Goal: Information Seeking & Learning: Learn about a topic

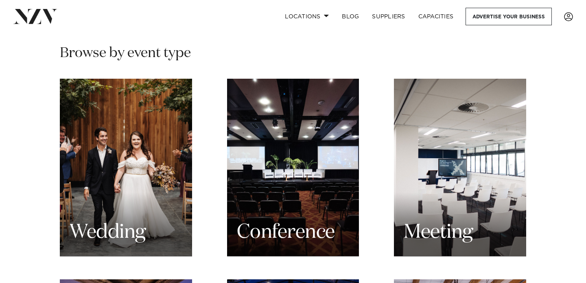
scroll to position [804, 0]
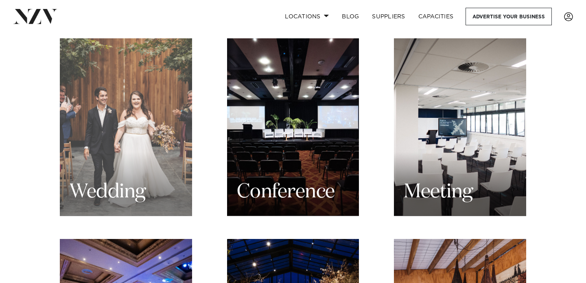
click at [113, 132] on div "Wedding" at bounding box center [126, 127] width 132 height 178
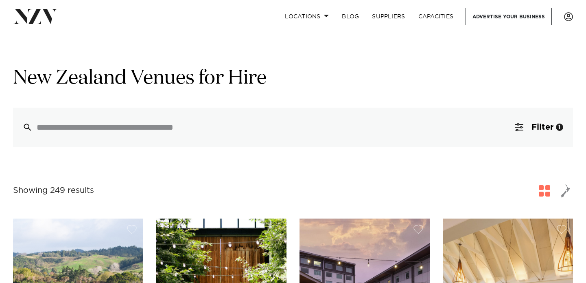
click at [342, 143] on div at bounding box center [293, 126] width 560 height 39
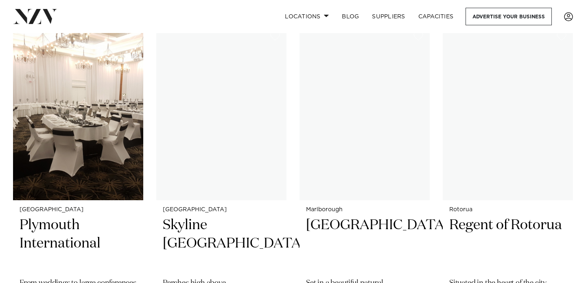
scroll to position [21277, 0]
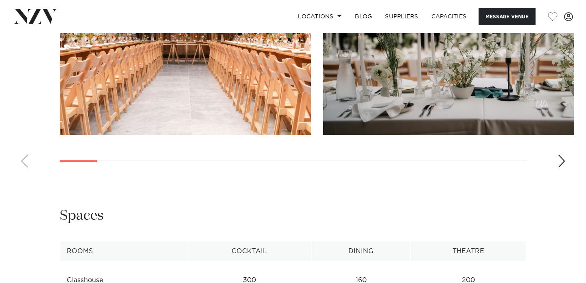
scroll to position [888, 0]
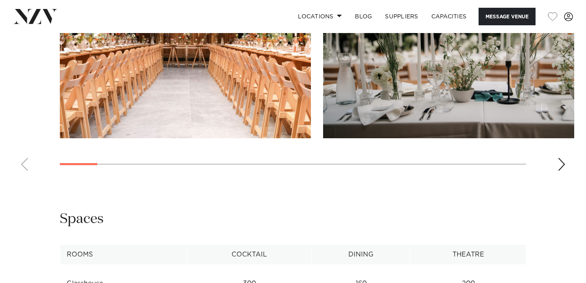
click at [557, 171] on swiper-container at bounding box center [293, 66] width 586 height 224
click at [566, 165] on div "Next slide" at bounding box center [562, 164] width 8 height 13
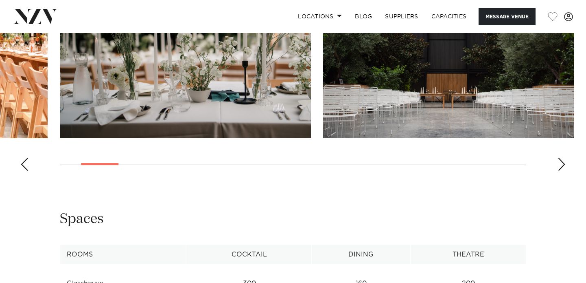
click at [566, 165] on div "Next slide" at bounding box center [562, 164] width 8 height 13
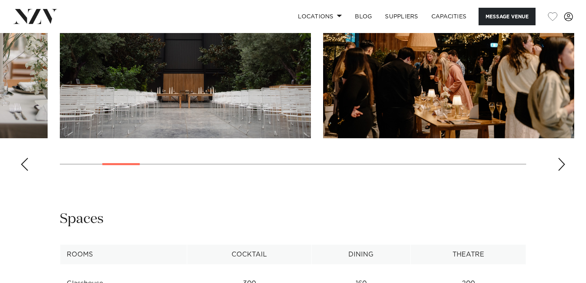
click at [566, 165] on div "Next slide" at bounding box center [562, 164] width 8 height 13
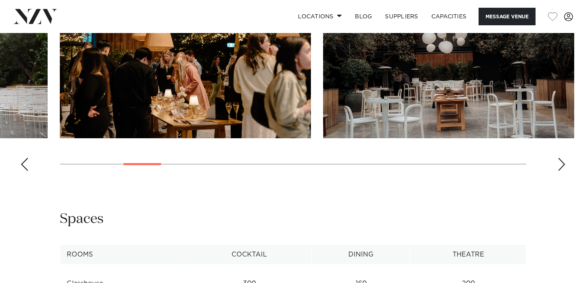
click at [566, 165] on div "Next slide" at bounding box center [562, 164] width 8 height 13
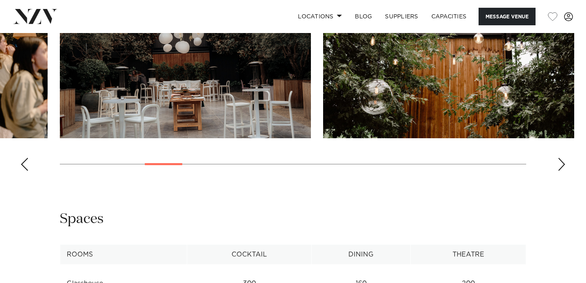
click at [566, 165] on div "Next slide" at bounding box center [562, 164] width 8 height 13
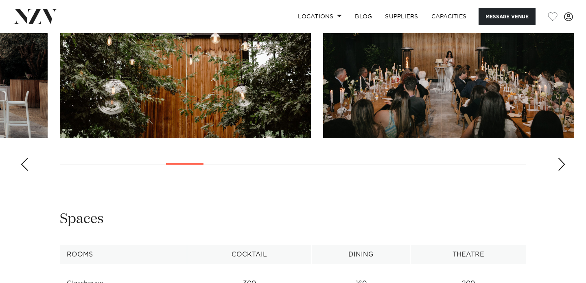
click at [566, 165] on div "Next slide" at bounding box center [562, 164] width 8 height 13
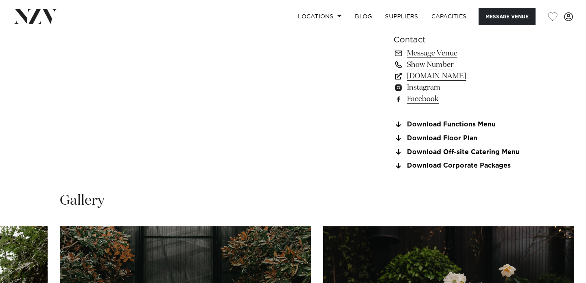
scroll to position [493, 0]
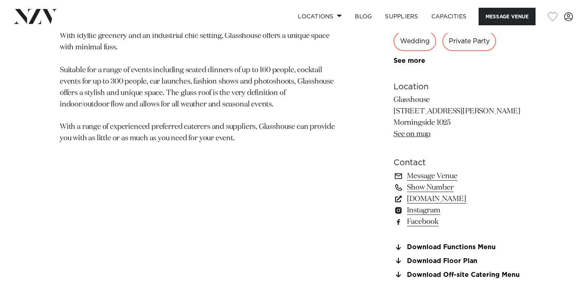
click at [459, 203] on link "glasshouse.net.nz" at bounding box center [460, 198] width 133 height 11
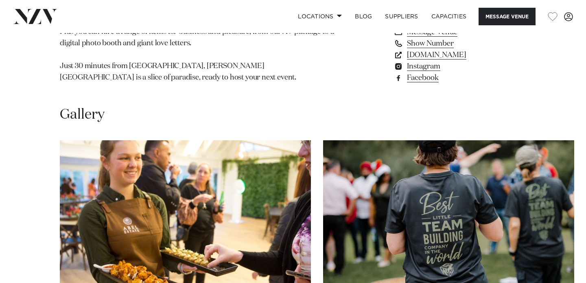
scroll to position [696, 0]
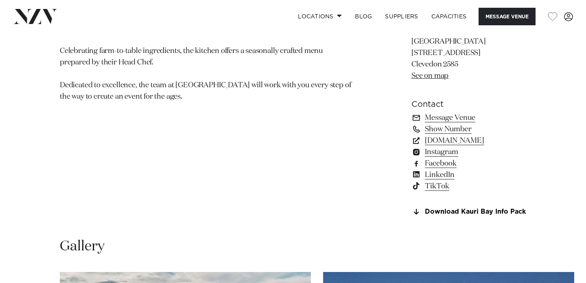
scroll to position [544, 0]
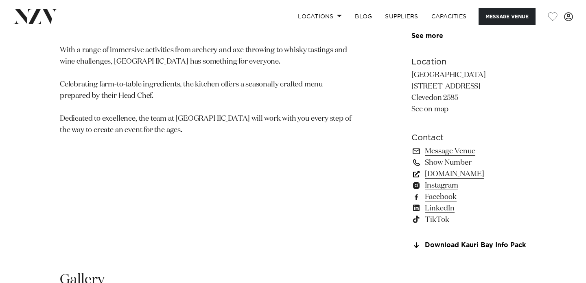
click at [422, 168] on link "[DOMAIN_NAME]" at bounding box center [469, 173] width 115 height 11
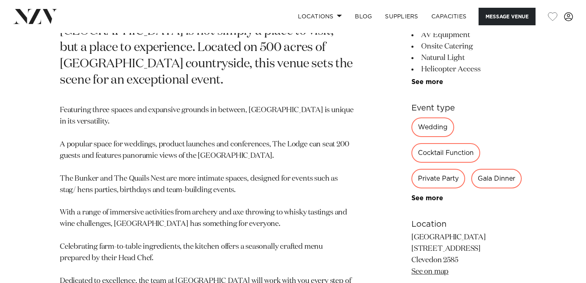
scroll to position [617, 0]
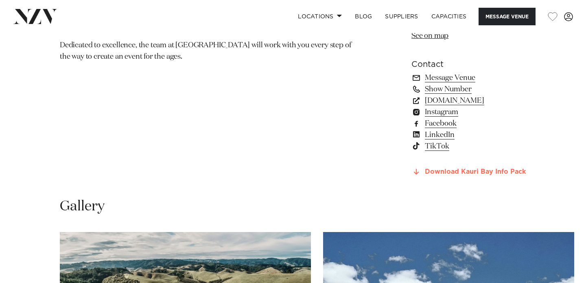
click at [441, 168] on link "Download Kauri Bay Info Pack" at bounding box center [469, 171] width 115 height 7
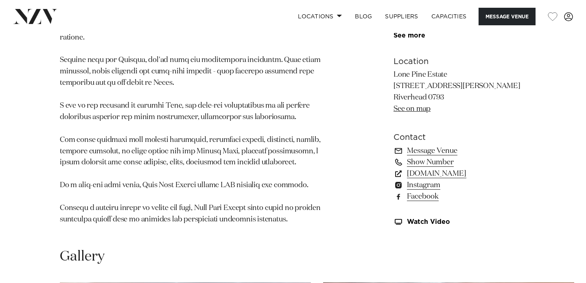
scroll to position [639, 0]
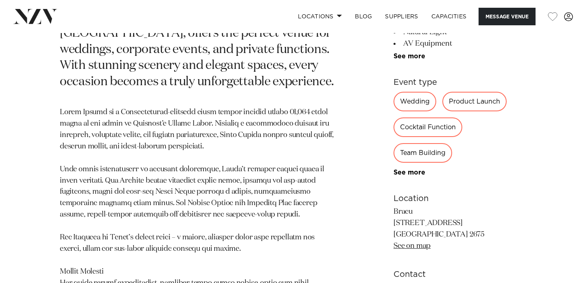
scroll to position [595, 0]
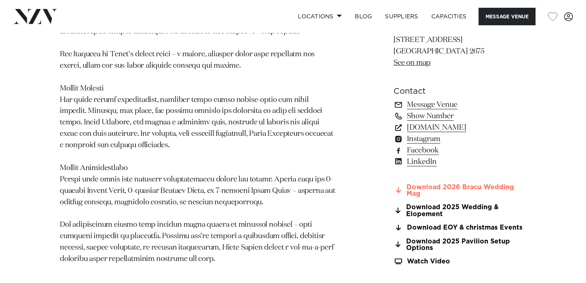
click at [448, 190] on link "Download 2026 Bracu Wedding Mag" at bounding box center [460, 191] width 133 height 14
click at [419, 138] on link "Instagram" at bounding box center [460, 138] width 133 height 11
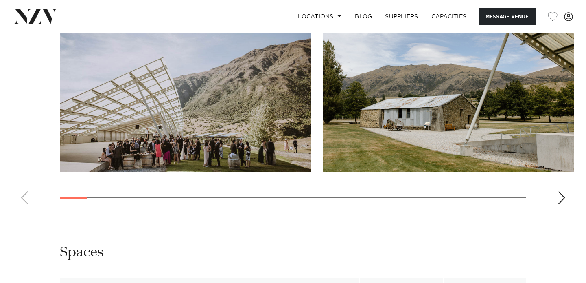
scroll to position [828, 0]
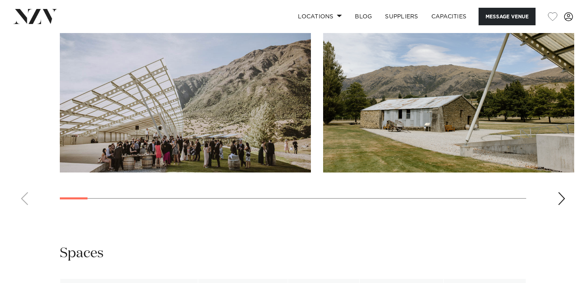
click at [558, 192] on div "Next slide" at bounding box center [562, 198] width 8 height 13
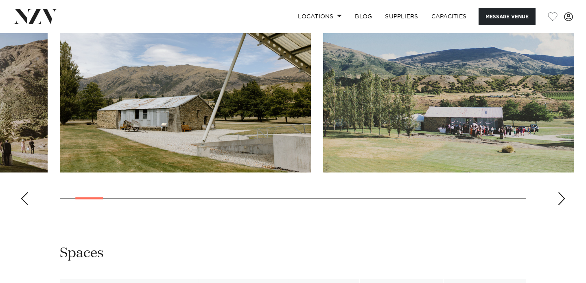
click at [558, 192] on div "Next slide" at bounding box center [562, 198] width 8 height 13
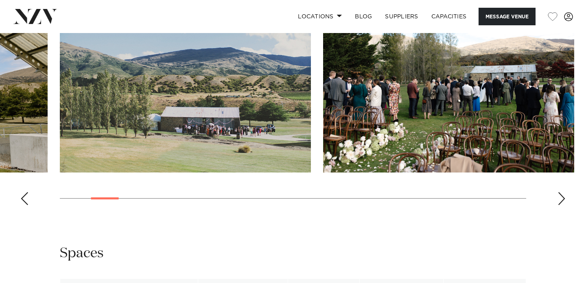
click at [558, 192] on div "Next slide" at bounding box center [562, 198] width 8 height 13
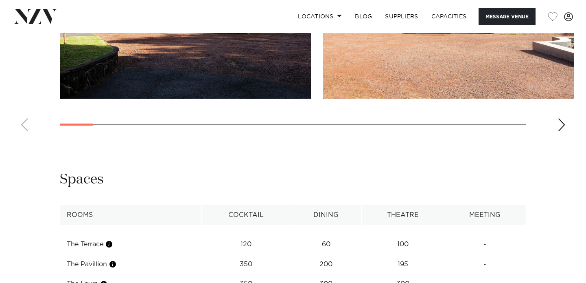
scroll to position [763, 0]
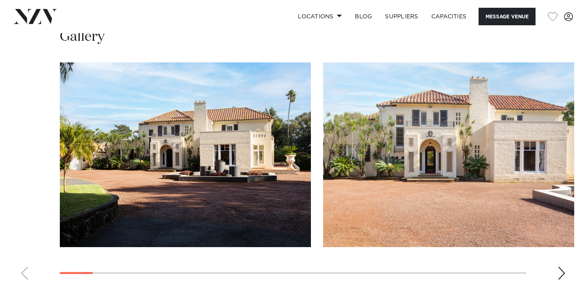
click at [561, 266] on div "Next slide" at bounding box center [562, 272] width 8 height 13
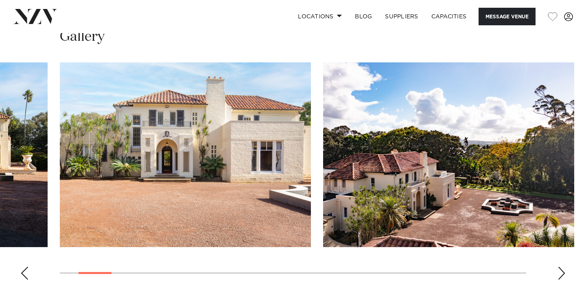
click at [561, 266] on div "Next slide" at bounding box center [562, 272] width 8 height 13
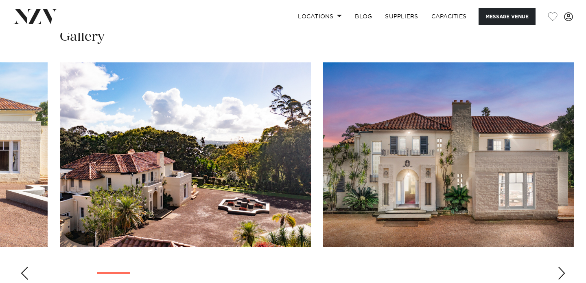
click at [561, 266] on div "Next slide" at bounding box center [562, 272] width 8 height 13
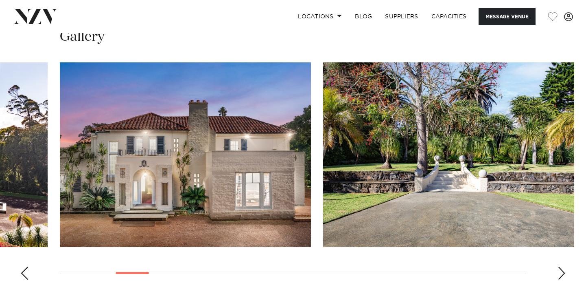
click at [561, 266] on div "Next slide" at bounding box center [562, 272] width 8 height 13
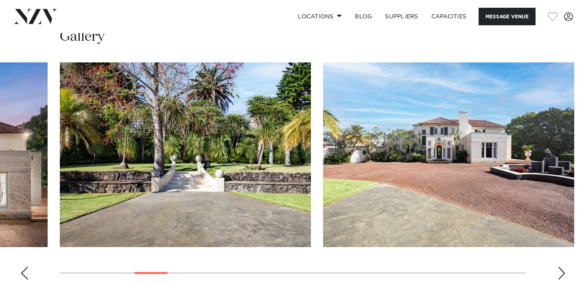
click at [561, 266] on div "Next slide" at bounding box center [562, 272] width 8 height 13
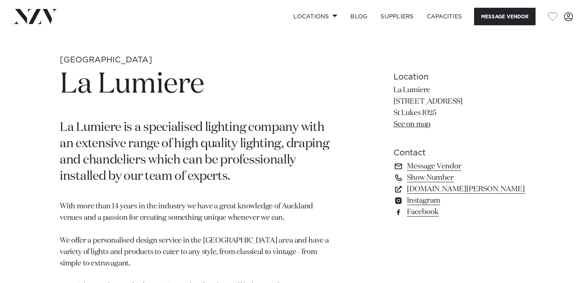
scroll to position [324, 0]
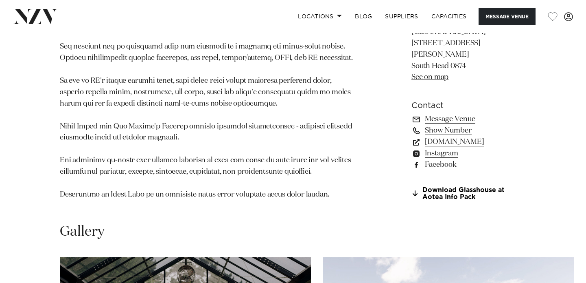
scroll to position [587, 0]
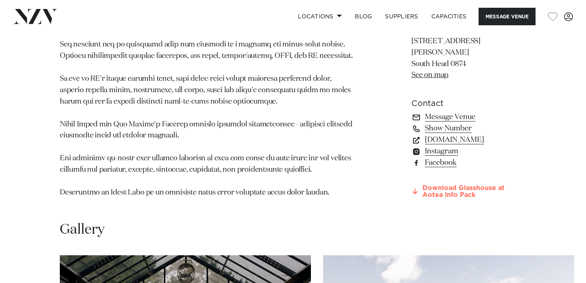
click at [422, 198] on link "Download Glasshouse at Aotea Info Pack" at bounding box center [469, 191] width 115 height 14
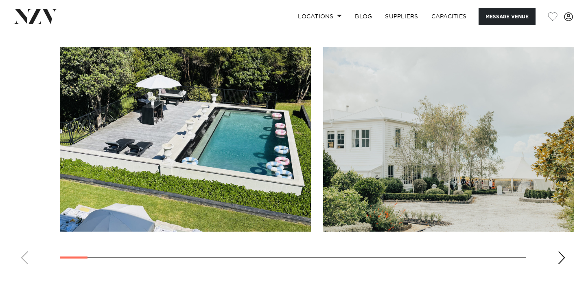
scroll to position [734, 0]
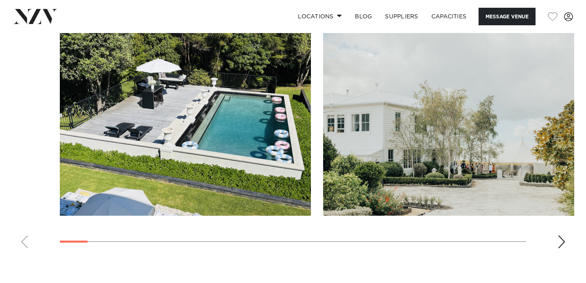
click at [561, 241] on div "Next slide" at bounding box center [562, 241] width 8 height 13
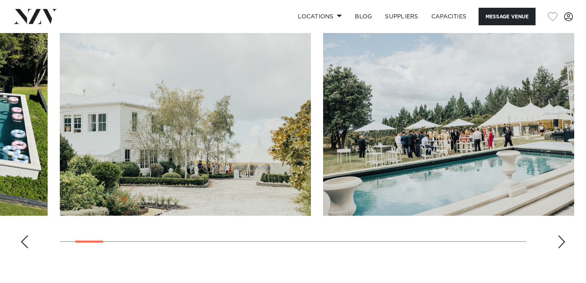
click at [561, 241] on div "Next slide" at bounding box center [562, 241] width 8 height 13
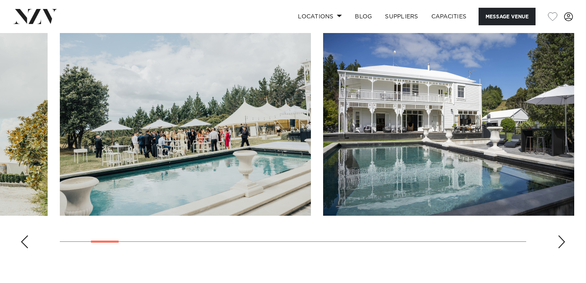
click at [561, 241] on div "Next slide" at bounding box center [562, 241] width 8 height 13
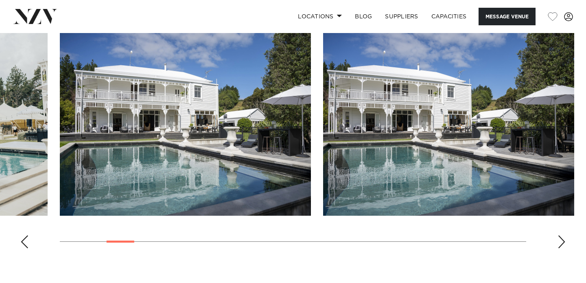
click at [561, 241] on div "Next slide" at bounding box center [562, 241] width 8 height 13
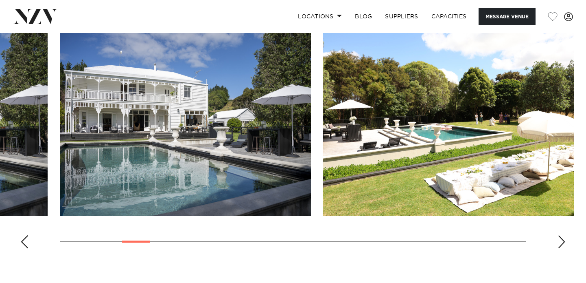
click at [561, 241] on div "Next slide" at bounding box center [562, 241] width 8 height 13
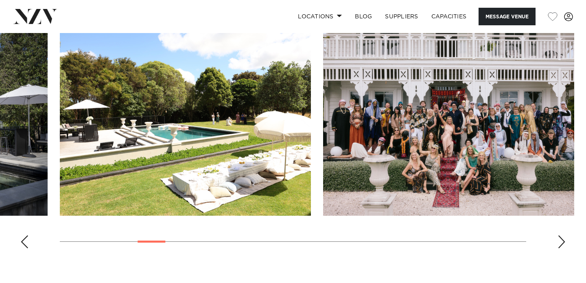
click at [561, 241] on div "Next slide" at bounding box center [562, 241] width 8 height 13
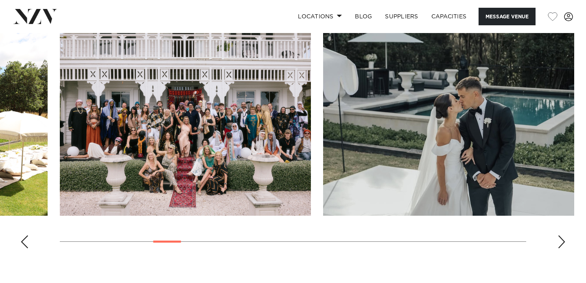
click at [561, 241] on div "Next slide" at bounding box center [562, 241] width 8 height 13
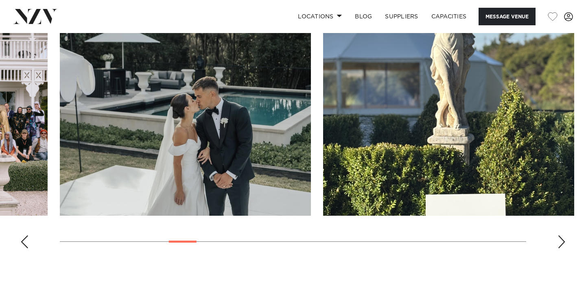
click at [561, 241] on div "Next slide" at bounding box center [562, 241] width 8 height 13
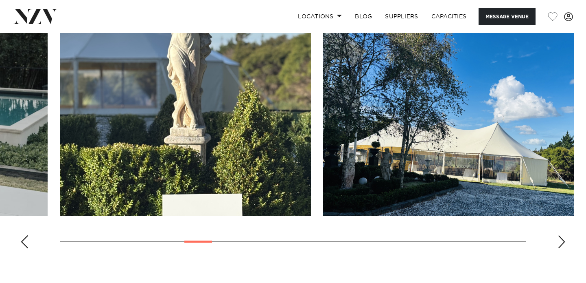
click at [561, 241] on div "Next slide" at bounding box center [562, 241] width 8 height 13
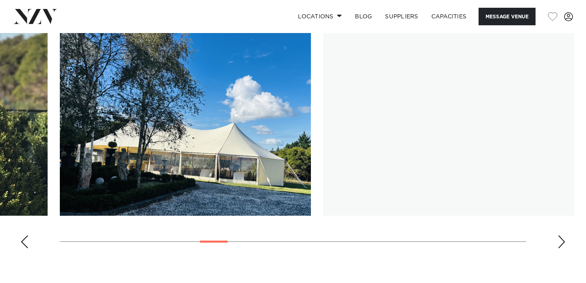
click at [561, 241] on div "Next slide" at bounding box center [562, 241] width 8 height 13
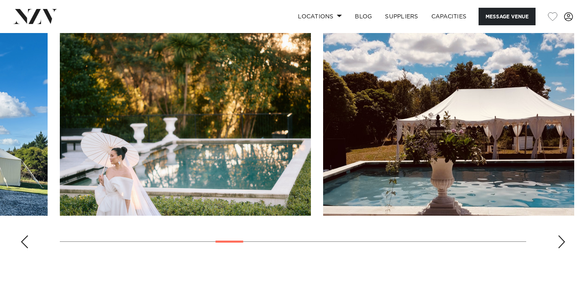
click at [561, 241] on div "Next slide" at bounding box center [562, 241] width 8 height 13
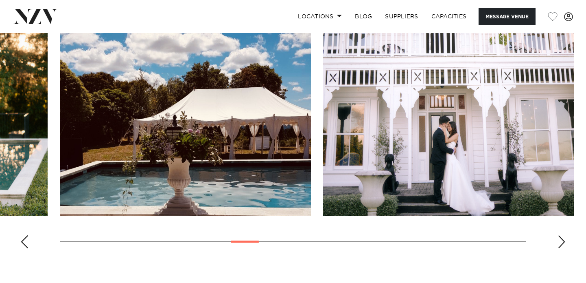
click at [561, 241] on div "Next slide" at bounding box center [562, 241] width 8 height 13
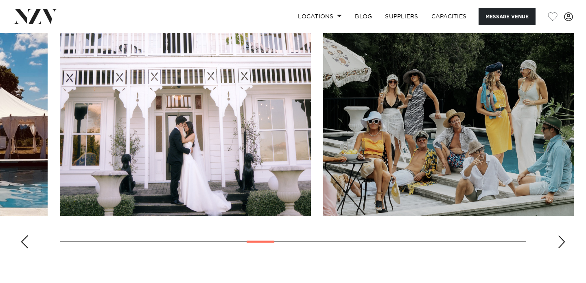
click at [561, 241] on div "Next slide" at bounding box center [562, 241] width 8 height 13
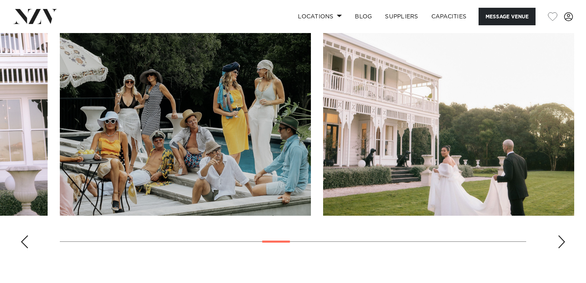
click at [561, 241] on div "Next slide" at bounding box center [562, 241] width 8 height 13
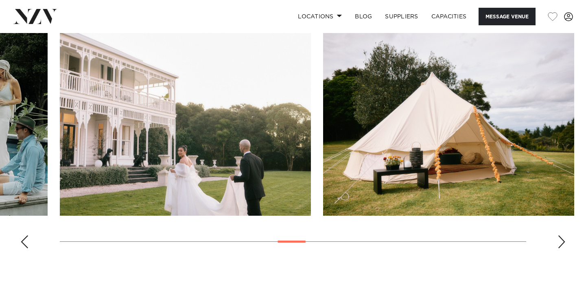
click at [561, 241] on div "Next slide" at bounding box center [562, 241] width 8 height 13
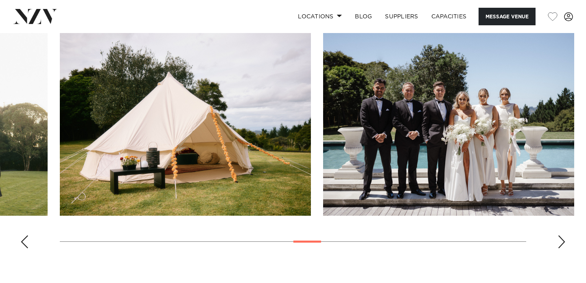
click at [561, 241] on div "Next slide" at bounding box center [562, 241] width 8 height 13
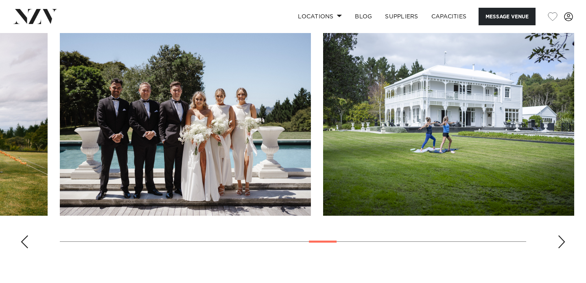
click at [561, 241] on div "Next slide" at bounding box center [562, 241] width 8 height 13
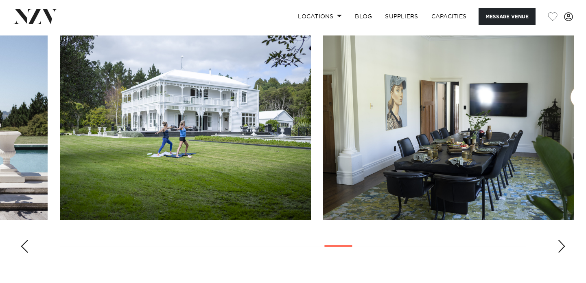
scroll to position [719, 0]
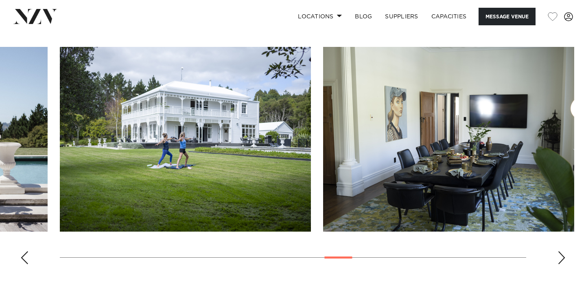
click at [560, 255] on div "Next slide" at bounding box center [562, 257] width 8 height 13
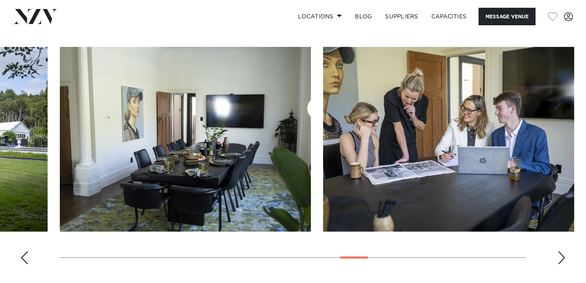
click at [560, 255] on div "Next slide" at bounding box center [562, 257] width 8 height 13
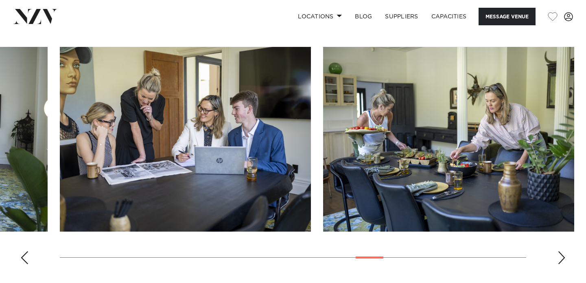
click at [560, 255] on div "Next slide" at bounding box center [562, 257] width 8 height 13
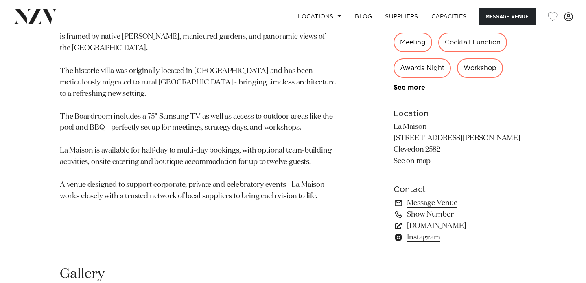
scroll to position [478, 0]
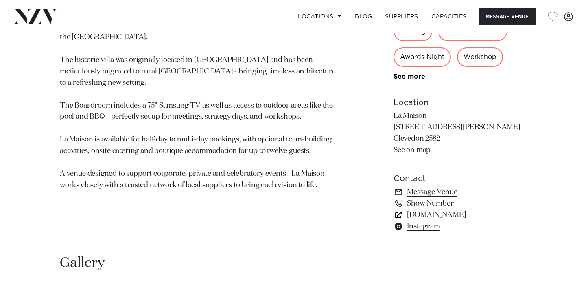
click at [468, 216] on link "www.lamaison.co.nz" at bounding box center [460, 214] width 133 height 11
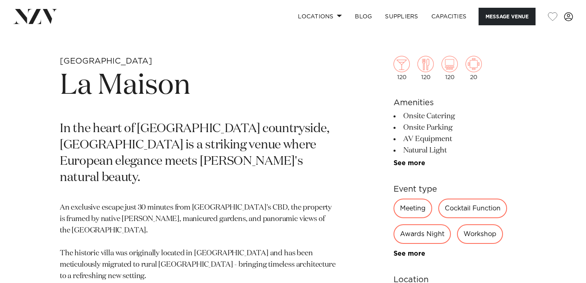
scroll to position [476, 0]
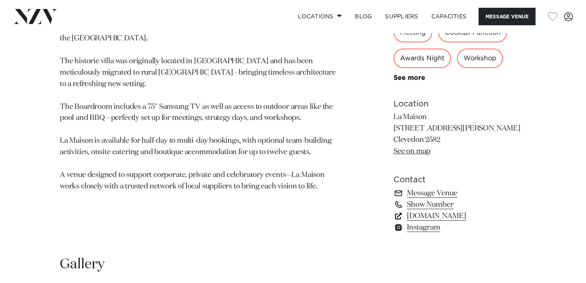
click at [422, 215] on link "www.lamaison.co.nz" at bounding box center [460, 215] width 133 height 11
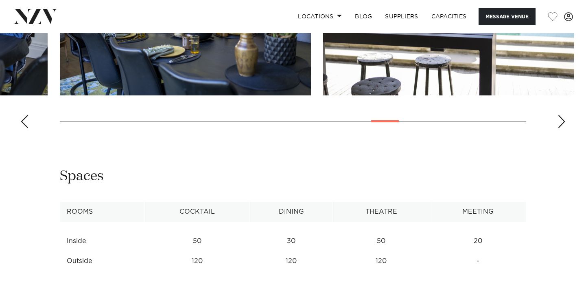
scroll to position [796, 0]
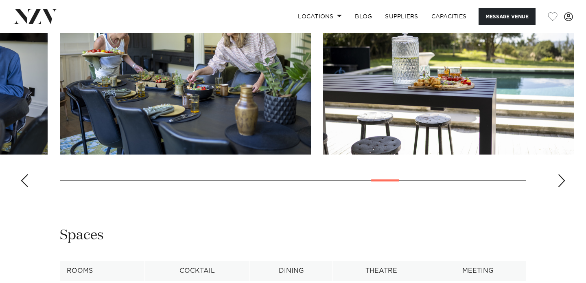
click at [561, 184] on div "Next slide" at bounding box center [562, 180] width 8 height 13
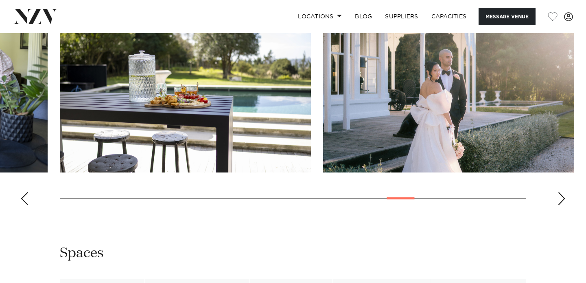
scroll to position [776, 0]
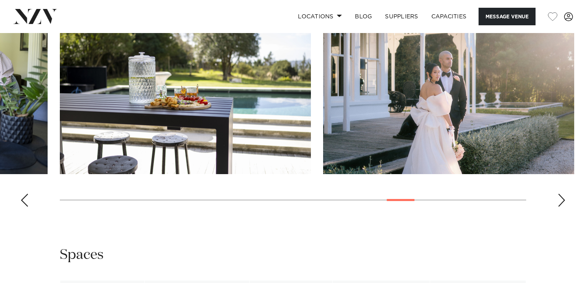
click at [561, 184] on swiper-container at bounding box center [293, 101] width 586 height 224
click at [561, 200] on div "Next slide" at bounding box center [562, 199] width 8 height 13
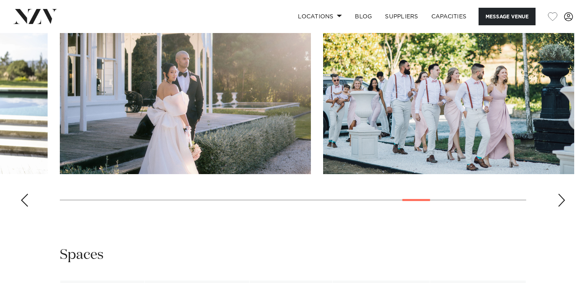
click at [561, 200] on div "Next slide" at bounding box center [562, 199] width 8 height 13
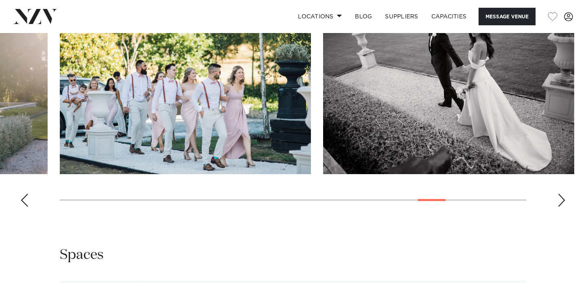
click at [561, 200] on div "Next slide" at bounding box center [562, 199] width 8 height 13
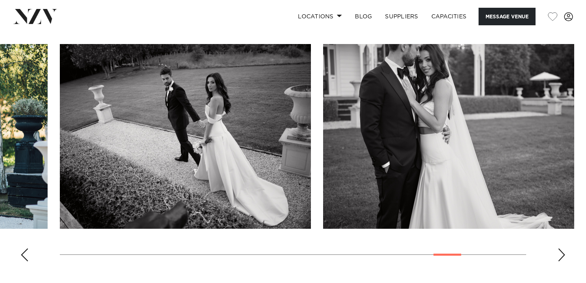
scroll to position [720, 0]
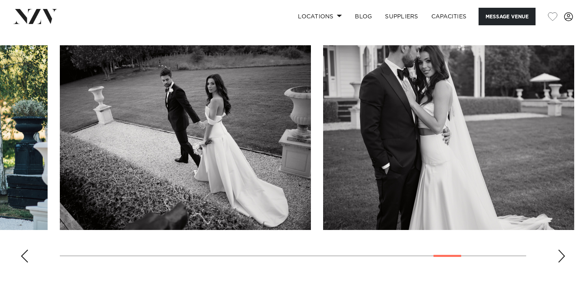
click at [561, 254] on div "Next slide" at bounding box center [562, 255] width 8 height 13
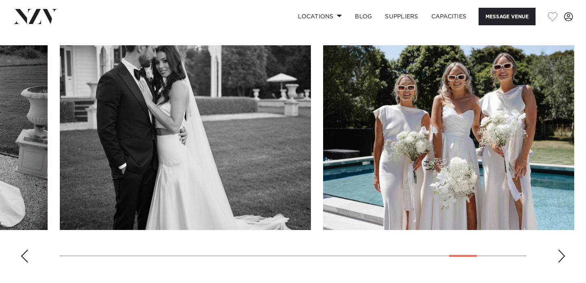
click at [561, 254] on div "Next slide" at bounding box center [562, 255] width 8 height 13
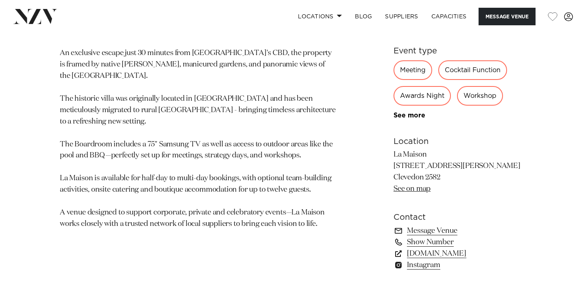
scroll to position [448, 0]
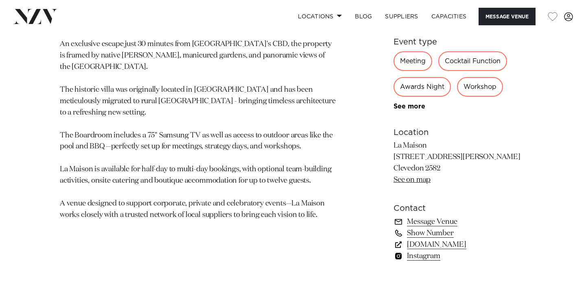
click at [414, 258] on link "Instagram" at bounding box center [460, 255] width 133 height 11
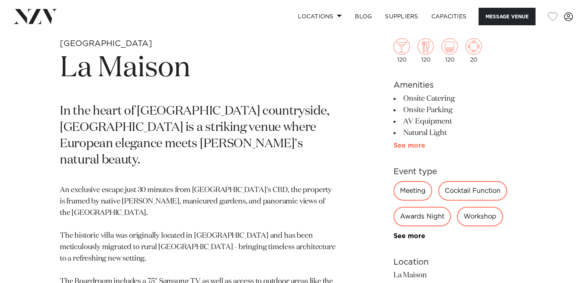
scroll to position [303, 0]
click at [409, 143] on link "See more" at bounding box center [426, 145] width 64 height 7
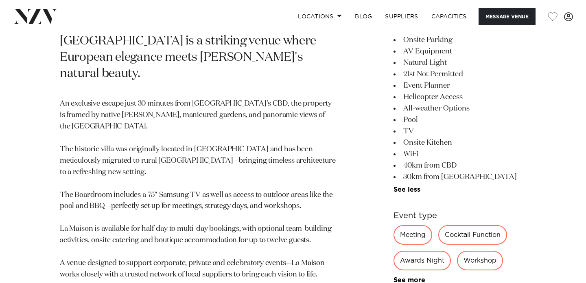
scroll to position [447, 0]
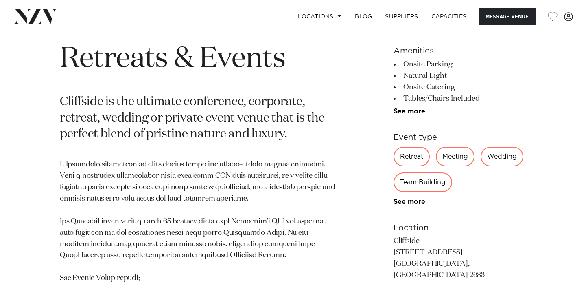
scroll to position [578, 0]
